Goal: Find specific page/section: Find specific page/section

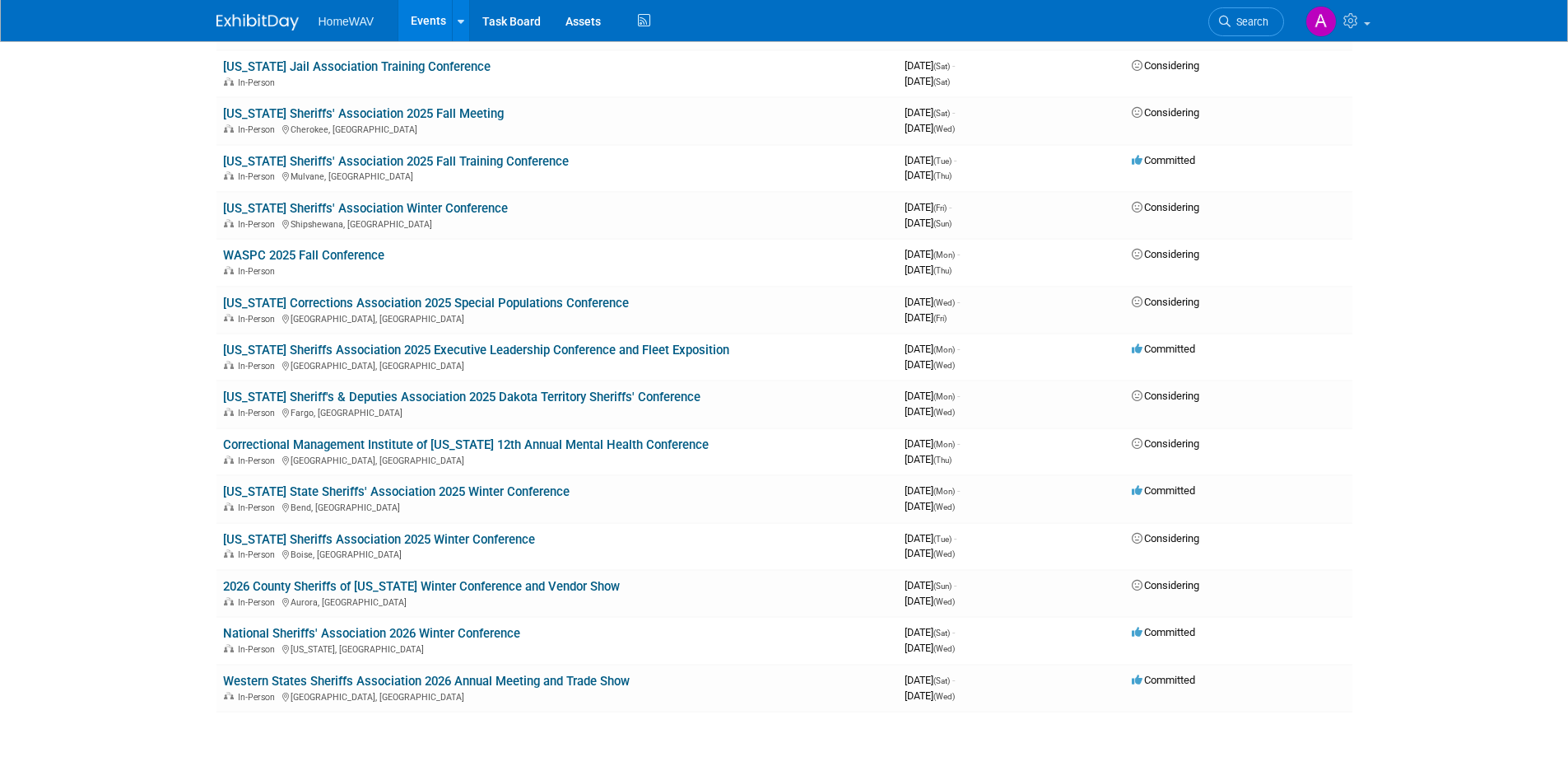
scroll to position [1071, 0]
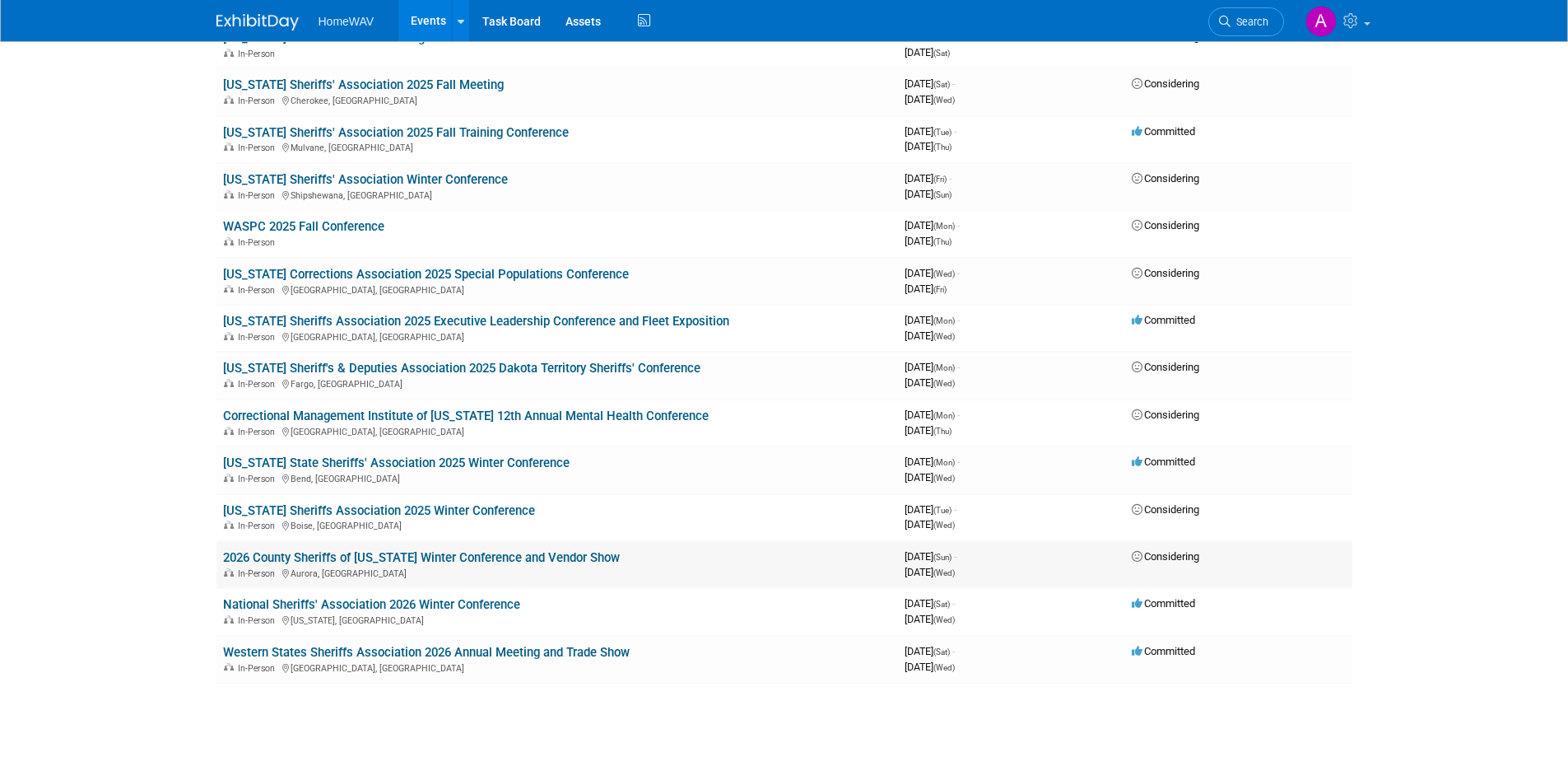
click at [539, 554] on link "2026 County Sheriffs of [US_STATE] Winter Conference and Vendor Show" at bounding box center [421, 557] width 396 height 15
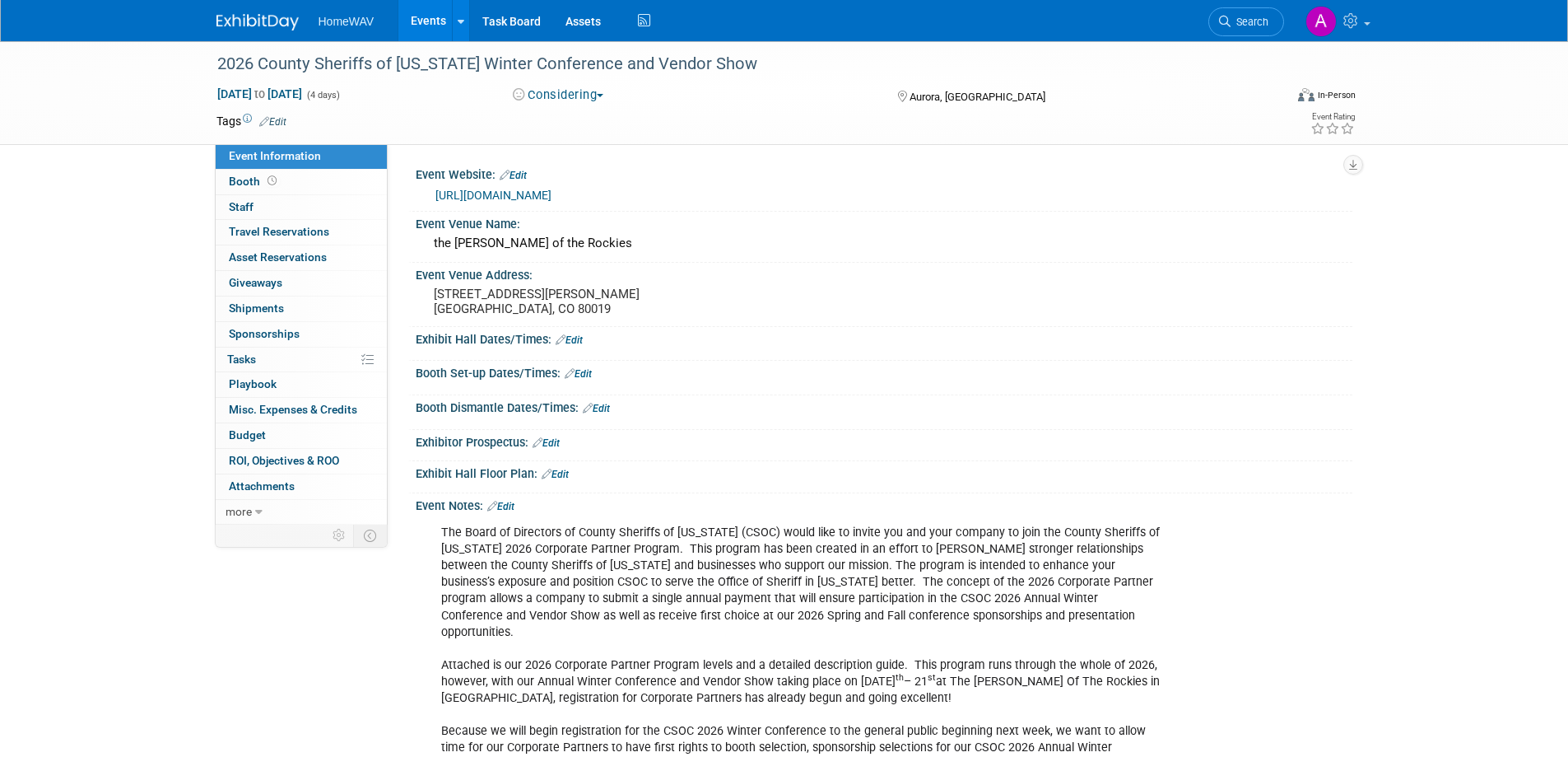
click at [422, 14] on link "Events" at bounding box center [428, 20] width 60 height 41
